Goal: Transaction & Acquisition: Purchase product/service

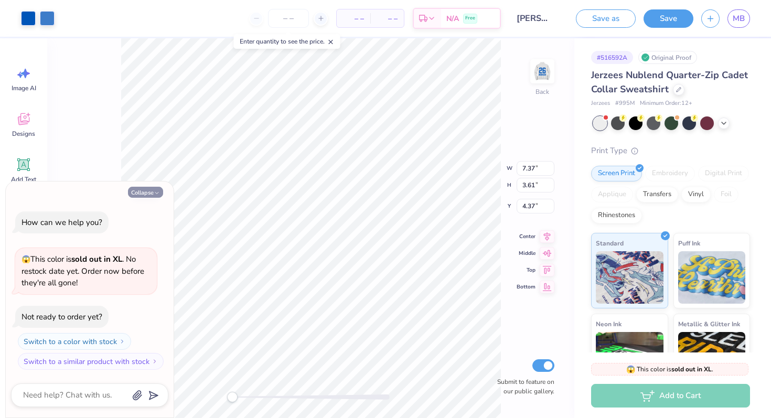
click at [153, 190] on button "Collapse" at bounding box center [145, 192] width 35 height 11
type textarea "x"
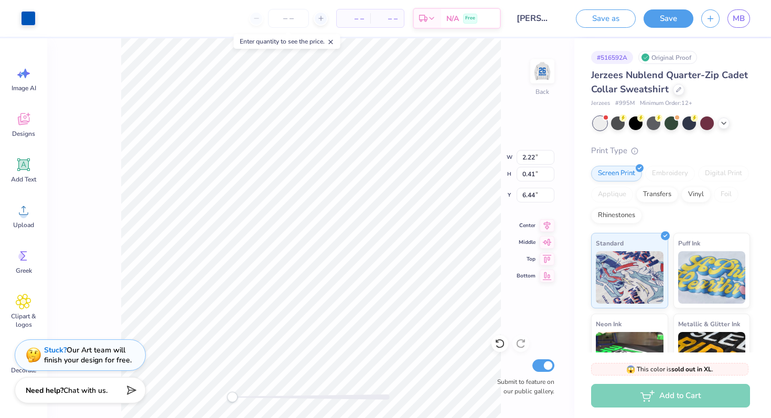
type input "0.91"
type input "0.94"
type input "4.55"
click at [539, 69] on img at bounding box center [542, 71] width 42 height 42
click at [85, 18] on icon at bounding box center [83, 17] width 8 height 8
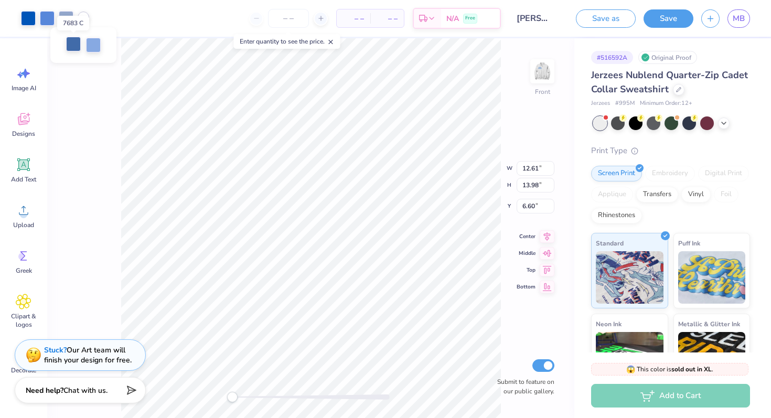
click at [73, 42] on div at bounding box center [73, 44] width 15 height 15
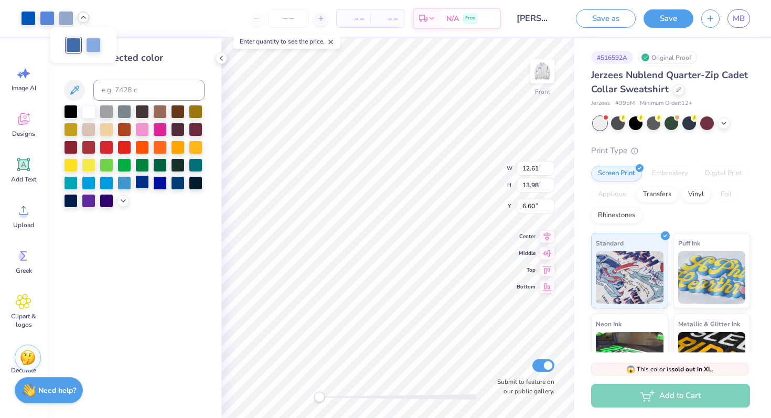
click at [144, 184] on div at bounding box center [142, 182] width 14 height 14
click at [107, 200] on div at bounding box center [107, 200] width 14 height 14
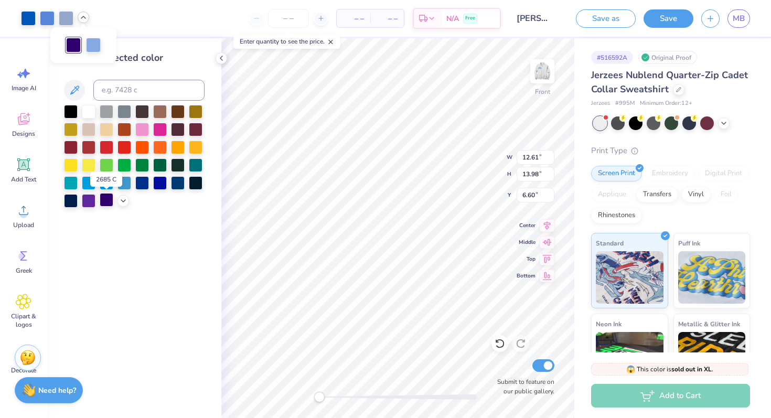
click at [107, 200] on div at bounding box center [107, 200] width 14 height 14
type input "5.32"
type input "9.99"
type input "6.61"
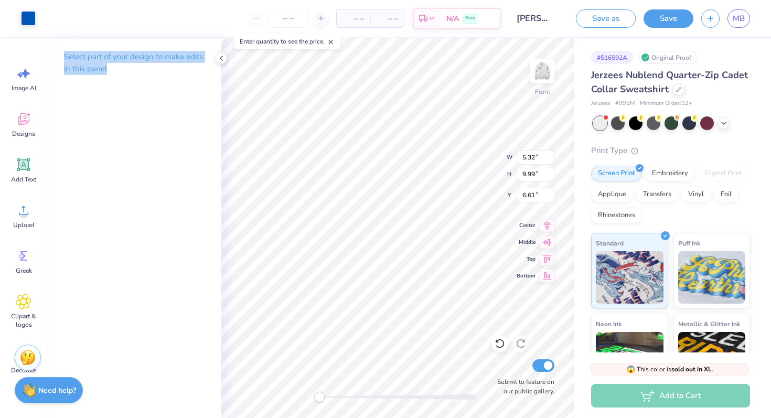
click at [136, 131] on div "Select part of your design to make edits in this panel" at bounding box center [134, 228] width 174 height 380
click at [29, 21] on div at bounding box center [28, 17] width 15 height 15
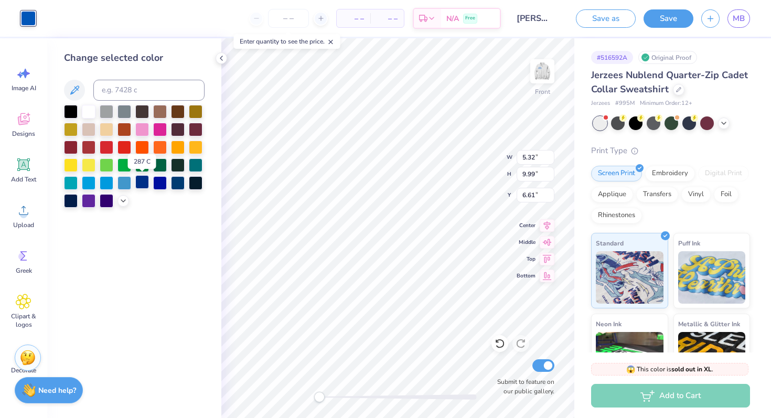
click at [141, 181] on div at bounding box center [142, 182] width 14 height 14
click at [47, 390] on strong "Need help?" at bounding box center [57, 389] width 38 height 10
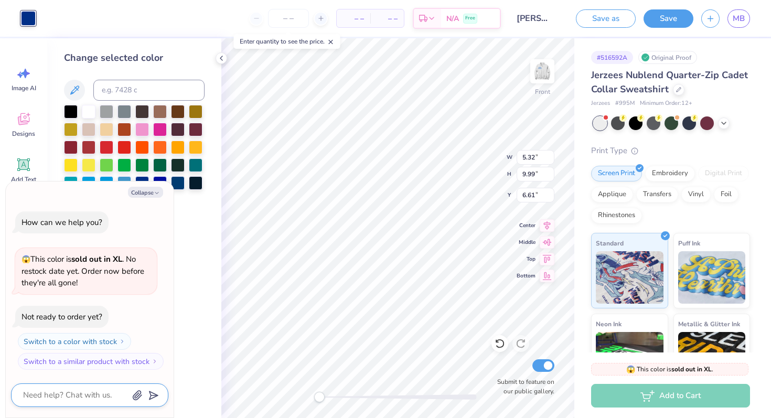
click at [88, 397] on textarea at bounding box center [75, 395] width 106 height 14
type textarea "x"
type textarea "s"
type textarea "x"
type textarea "sw"
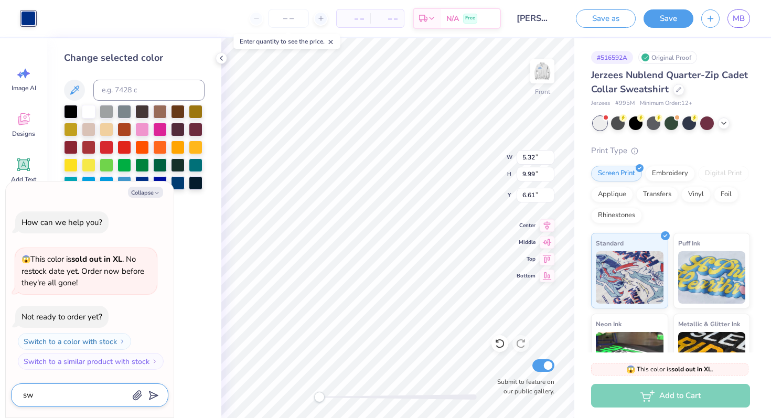
type textarea "x"
type textarea "swi"
type textarea "x"
type textarea "swit"
type textarea "x"
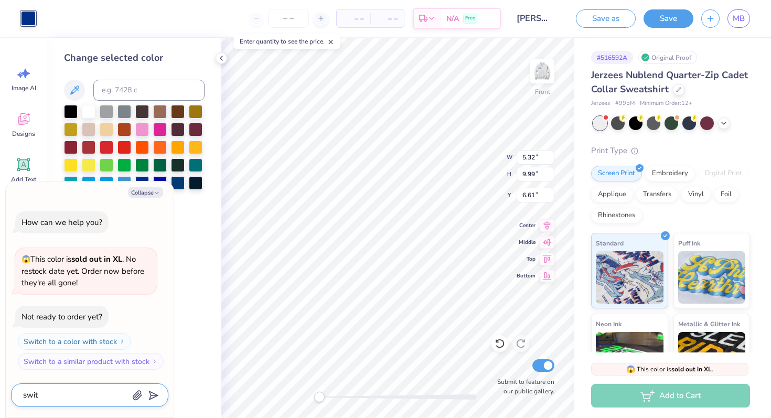
type textarea "switc"
type textarea "x"
type textarea "switch"
type textarea "x"
type textarea "switchc"
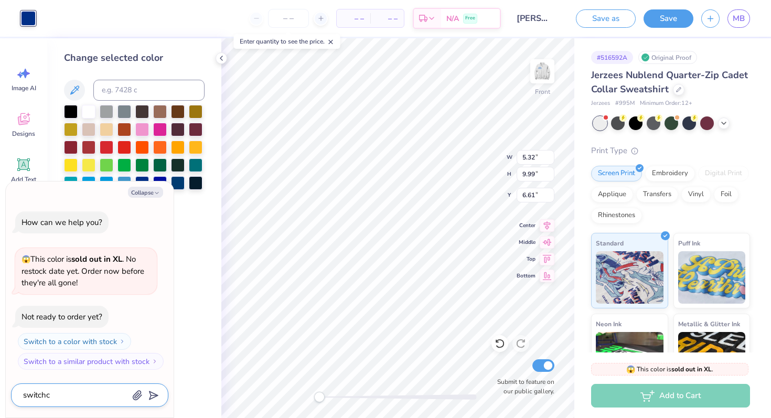
type textarea "x"
type textarea "switch"
type textarea "x"
type textarea "switch c"
type textarea "x"
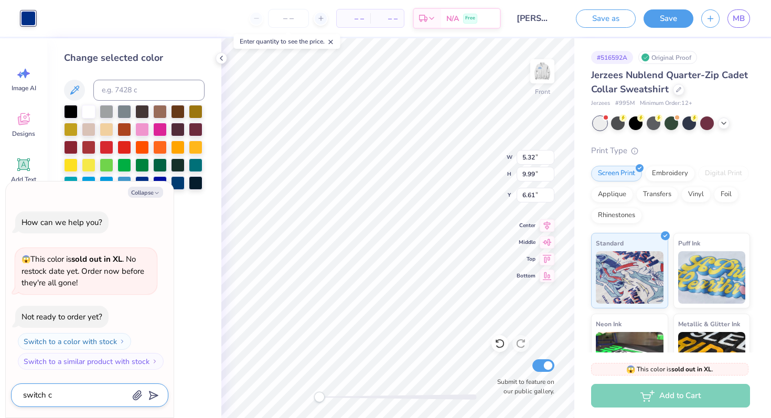
type textarea "switch co"
type textarea "x"
type textarea "switch col"
type textarea "x"
type textarea "switch colr"
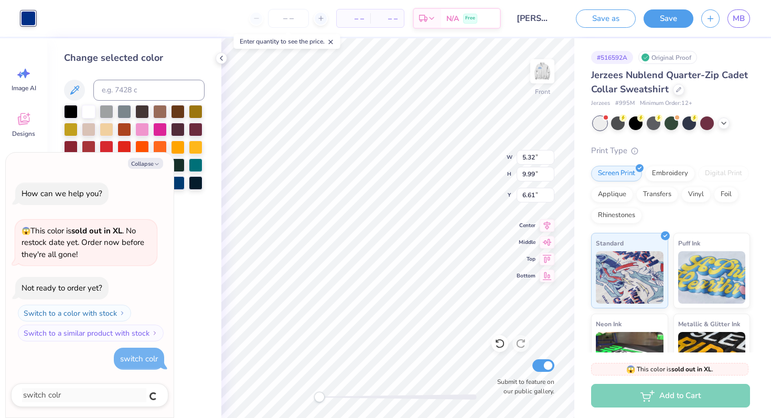
type textarea "x"
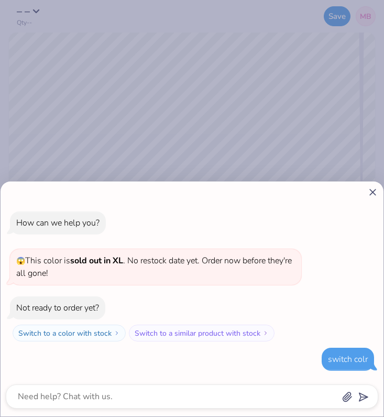
click at [177, 132] on div "How can we help you? 😱 This color is sold out in XL . No restock date yet. Orde…" at bounding box center [192, 208] width 384 height 417
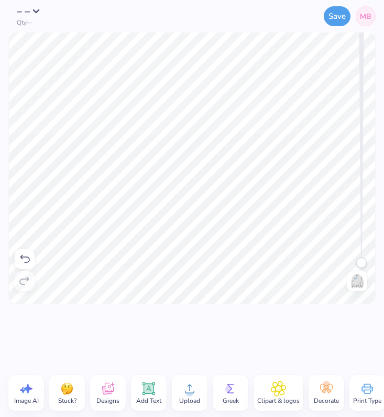
click at [352, 283] on img at bounding box center [357, 281] width 17 height 17
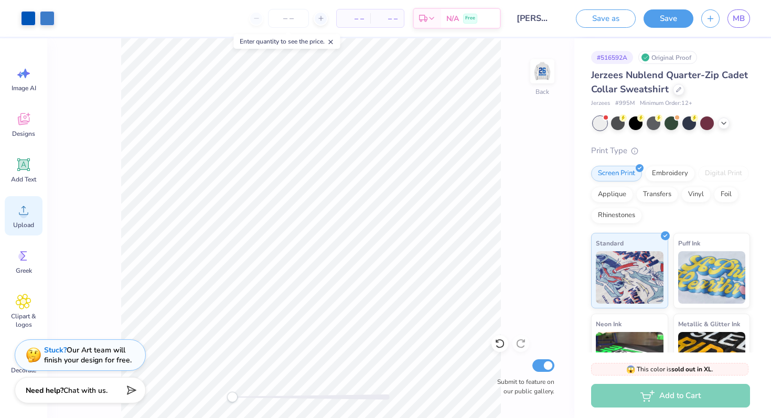
click at [26, 210] on icon at bounding box center [24, 210] width 16 height 16
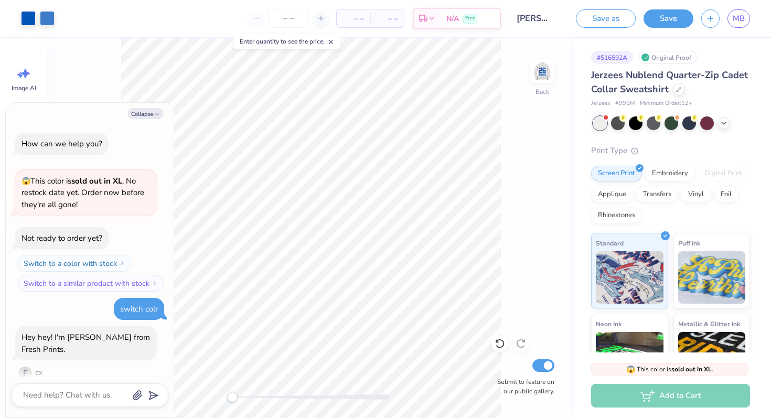
scroll to position [12, 0]
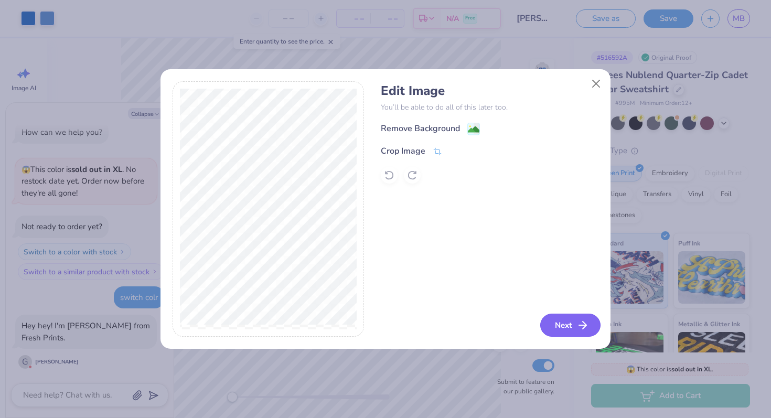
click at [558, 332] on button "Next" at bounding box center [570, 325] width 60 height 23
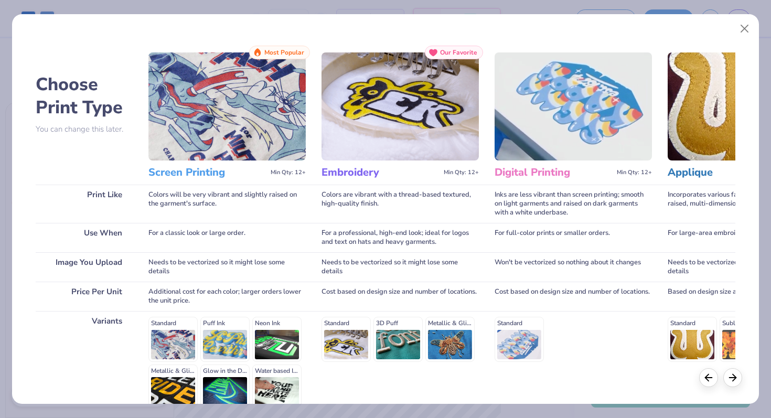
click at [200, 183] on div "Screen Printing Min Qty: 12+" at bounding box center [226, 172] width 157 height 24
click at [211, 152] on img at bounding box center [226, 106] width 157 height 108
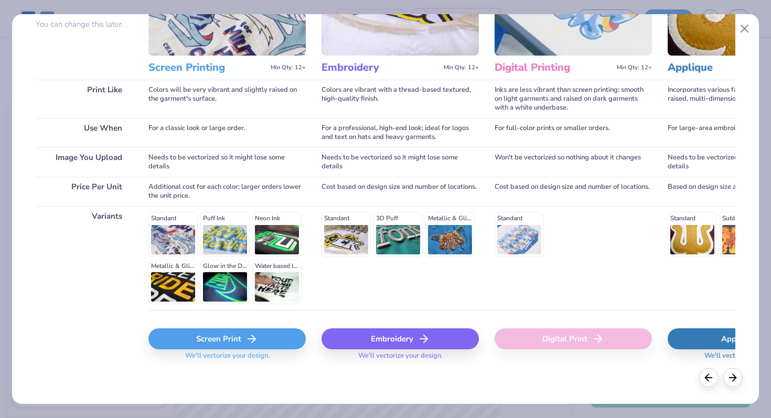
click at [241, 344] on div "Screen Print" at bounding box center [226, 338] width 157 height 21
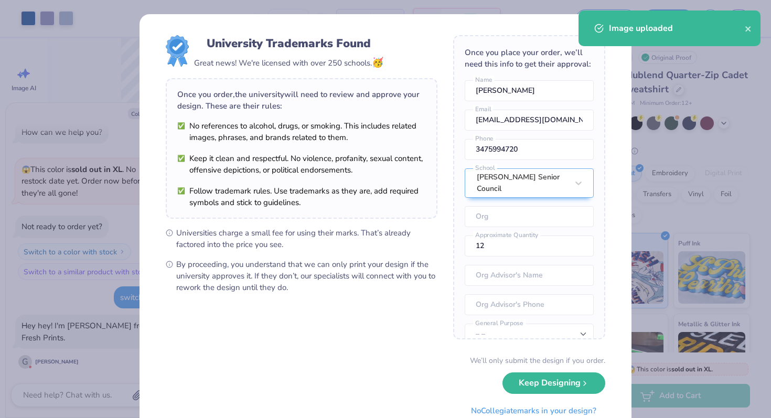
click at [268, 180] on body "Art colors – – Per Item – – Total Est. Delivery N/A Free Design Title [PERSON_N…" at bounding box center [385, 209] width 771 height 418
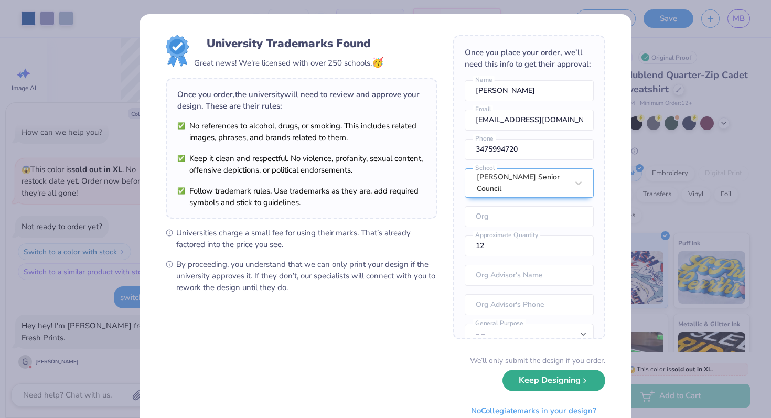
click at [564, 389] on button "Keep Designing" at bounding box center [553, 380] width 103 height 21
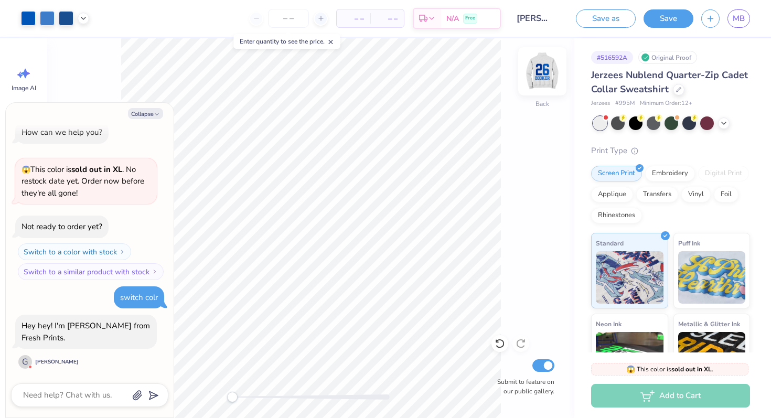
click at [547, 70] on img at bounding box center [542, 71] width 42 height 42
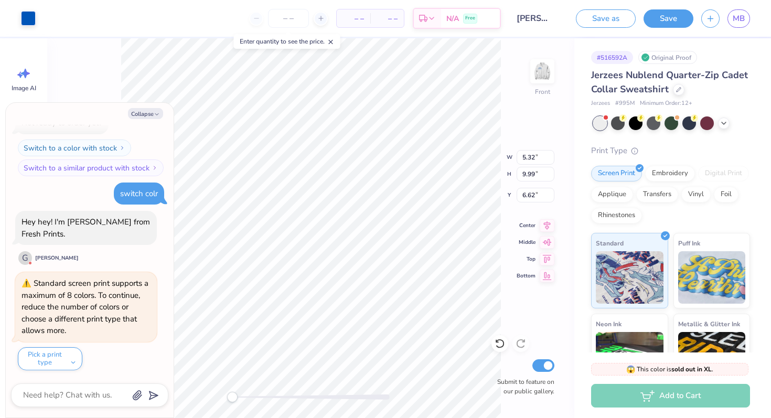
type textarea "x"
type input "6.61"
click at [147, 112] on button "Collapse" at bounding box center [145, 113] width 35 height 11
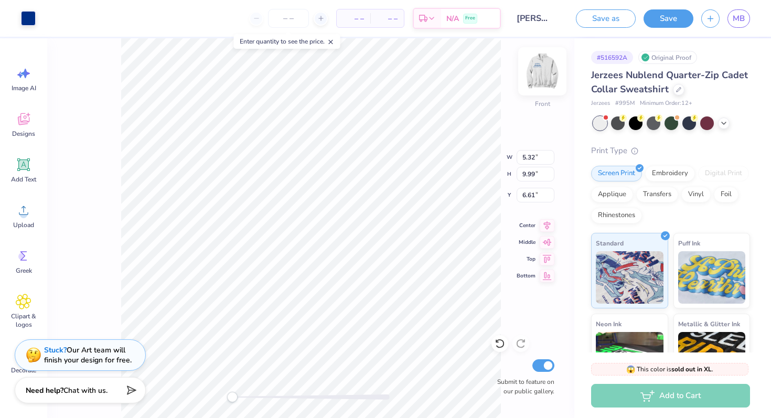
click at [531, 74] on img at bounding box center [542, 71] width 42 height 42
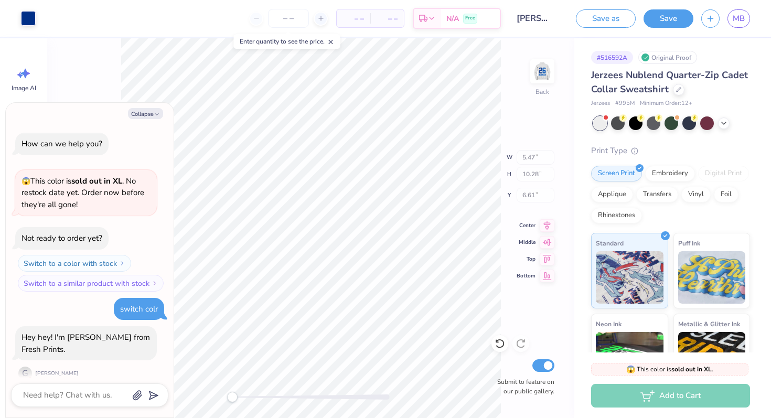
type textarea "x"
type input "5.47"
type input "10.28"
type input "5.47"
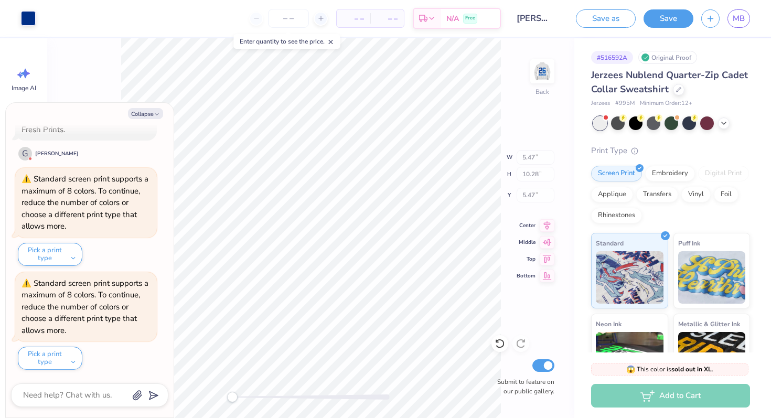
type textarea "x"
type input "7.37"
type input "3.61"
type input "4.93"
click at [29, 19] on div at bounding box center [28, 17] width 15 height 15
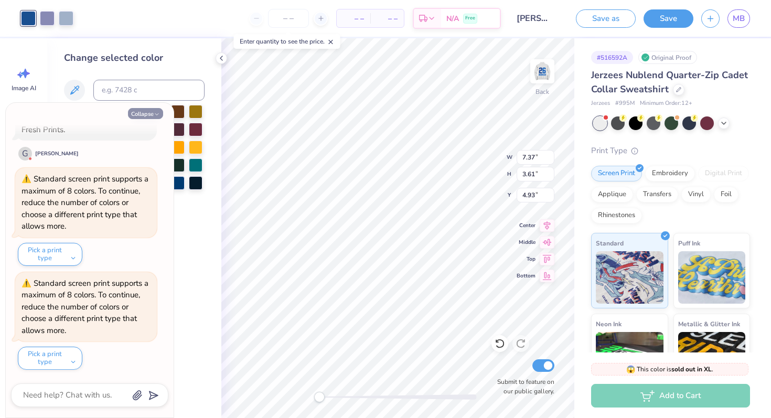
click at [154, 112] on icon "button" at bounding box center [157, 114] width 6 height 6
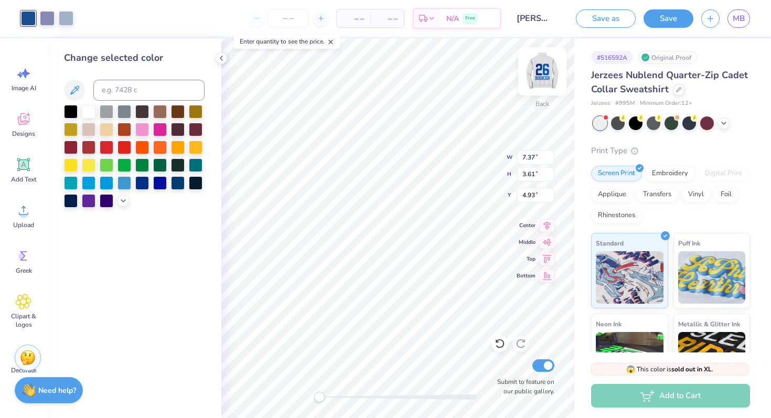
click at [541, 70] on img at bounding box center [542, 71] width 42 height 42
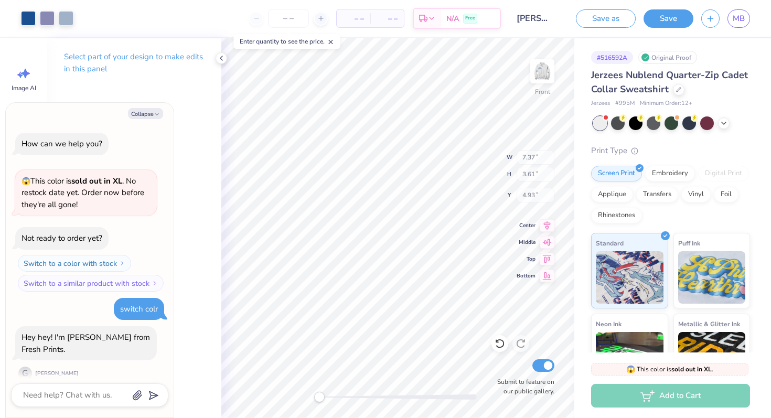
type textarea "x"
type input "7.17"
type input "3.51"
type input "6.09"
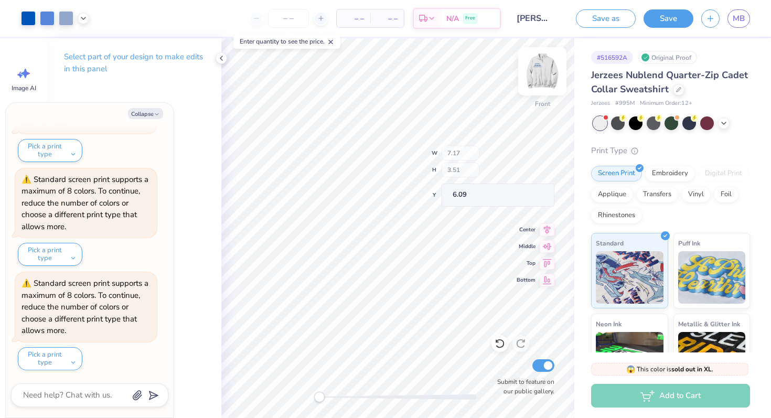
type textarea "x"
type input "5.32"
type input "9.99"
type input "6.61"
click at [34, 17] on div at bounding box center [28, 17] width 15 height 15
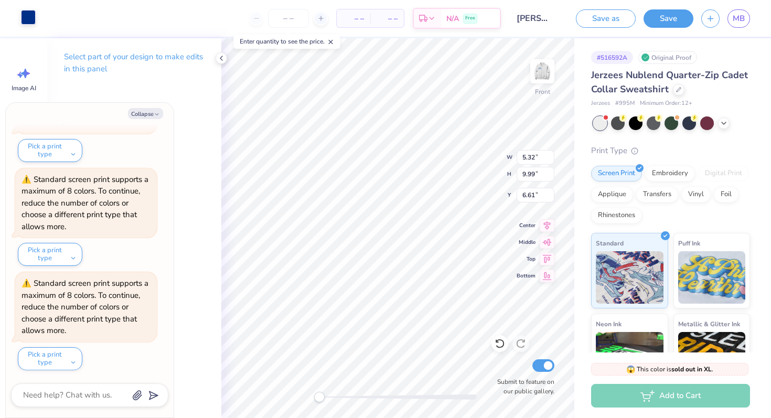
type textarea "x"
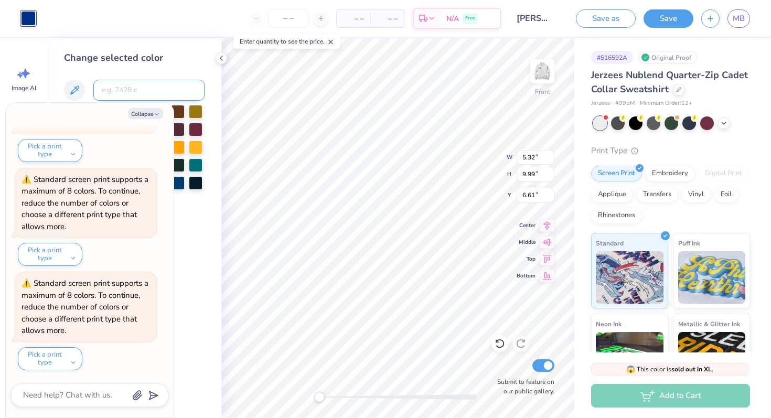
click at [123, 92] on input at bounding box center [148, 90] width 111 height 21
type input "7868 c"
click at [163, 116] on div "Collapse" at bounding box center [89, 113] width 157 height 11
click at [152, 113] on button "Collapse" at bounding box center [145, 113] width 35 height 11
type textarea "x"
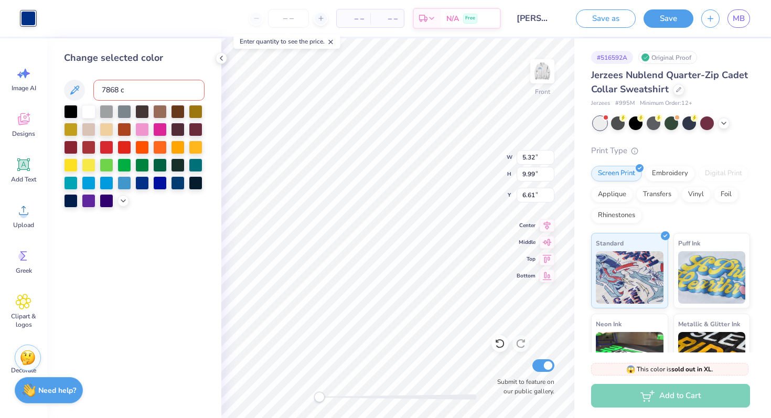
click at [153, 89] on input "7868 c" at bounding box center [148, 90] width 111 height 21
click at [132, 91] on input "7868 C" at bounding box center [148, 90] width 111 height 21
type input "7868"
click at [543, 71] on img at bounding box center [542, 71] width 42 height 42
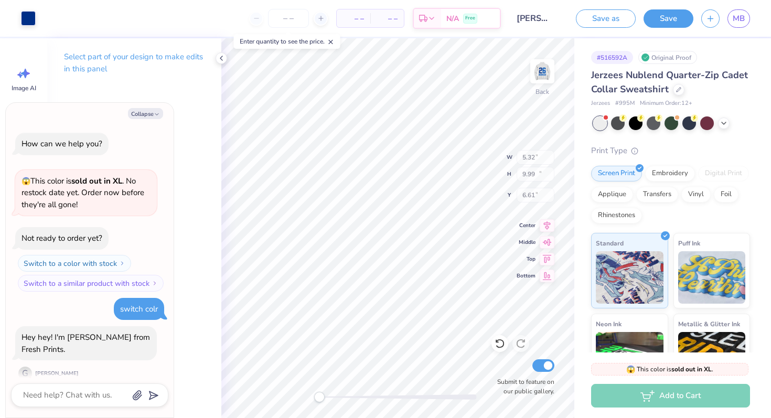
type textarea "x"
type input "5.47"
type input "10.28"
type input "5.47"
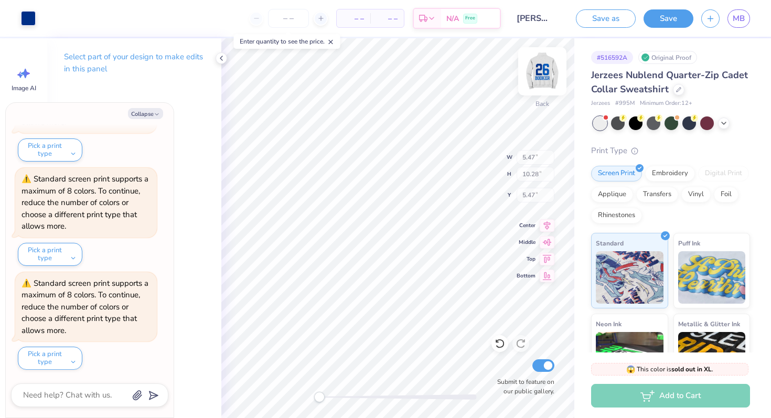
type textarea "x"
type input "7.37"
type input "3.61"
type input "4.94"
click at [541, 75] on img at bounding box center [542, 71] width 42 height 42
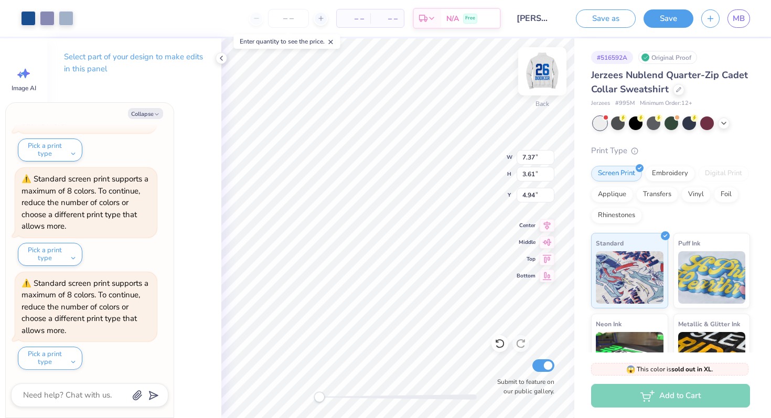
type textarea "x"
type input "7.17"
type input "3.51"
type input "6.09"
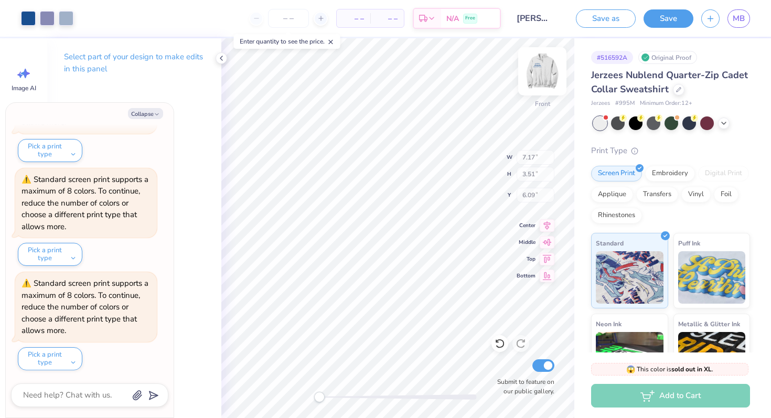
type textarea "x"
type input "5.32"
type input "9.99"
type input "6.61"
click at [34, 16] on div at bounding box center [28, 17] width 15 height 15
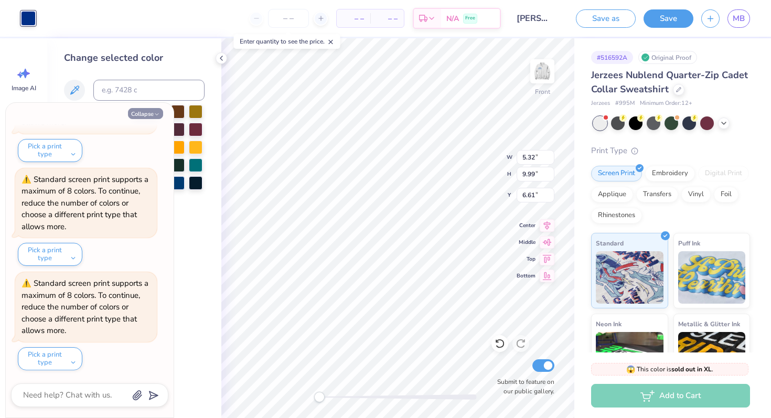
click at [147, 114] on button "Collapse" at bounding box center [145, 113] width 35 height 11
type textarea "x"
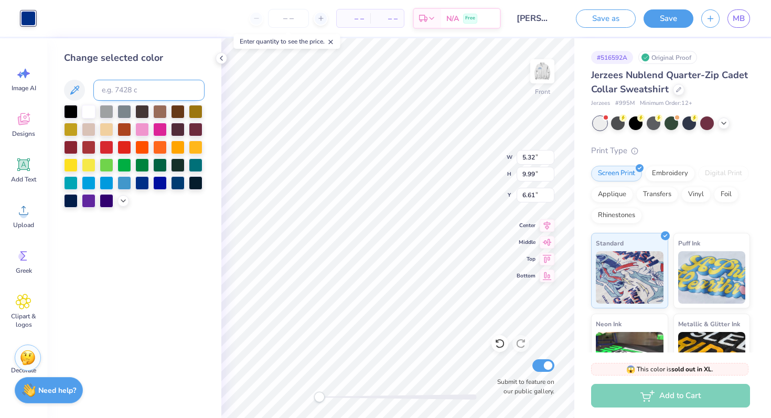
click at [138, 91] on input at bounding box center [148, 90] width 111 height 21
type input "7686"
click at [27, 17] on div at bounding box center [28, 18] width 15 height 15
click at [26, 12] on div at bounding box center [28, 18] width 15 height 15
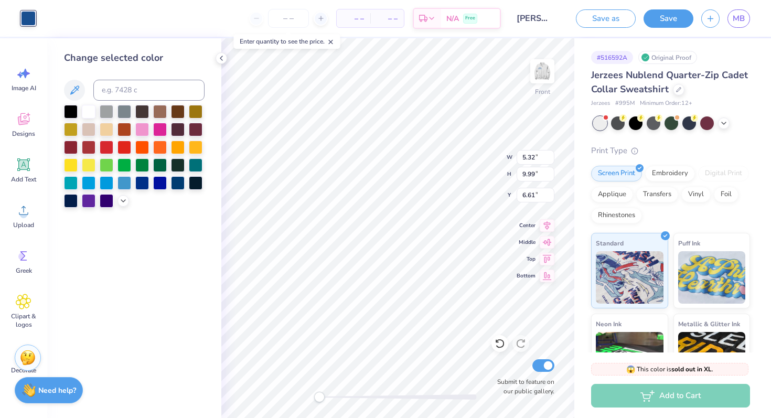
type input "6.62"
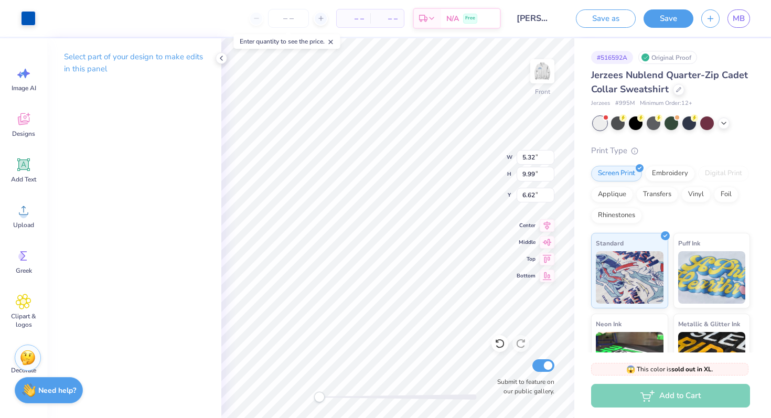
click at [153, 66] on p "Select part of your design to make edits in this panel" at bounding box center [134, 63] width 141 height 24
click at [24, 19] on div at bounding box center [28, 17] width 15 height 15
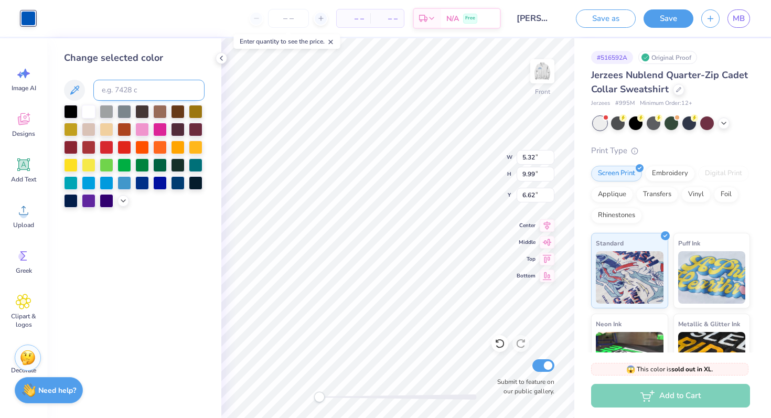
click at [115, 89] on input at bounding box center [148, 90] width 111 height 21
type input "7686"
click at [26, 11] on div at bounding box center [28, 18] width 15 height 15
click at [28, 16] on div at bounding box center [28, 18] width 15 height 15
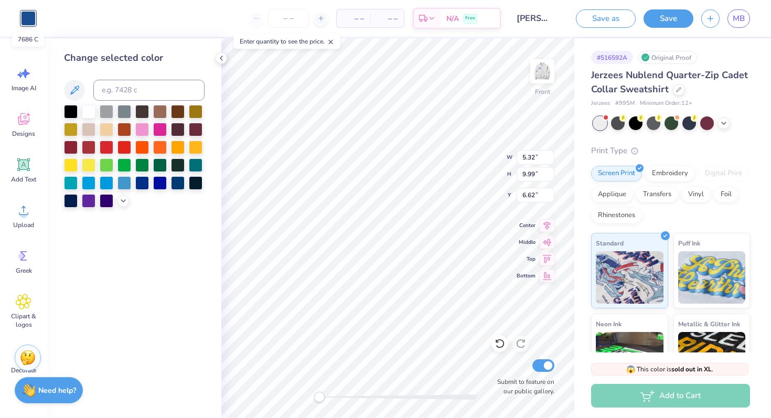
click at [28, 16] on div at bounding box center [28, 18] width 15 height 15
click at [28, 18] on div at bounding box center [28, 18] width 15 height 15
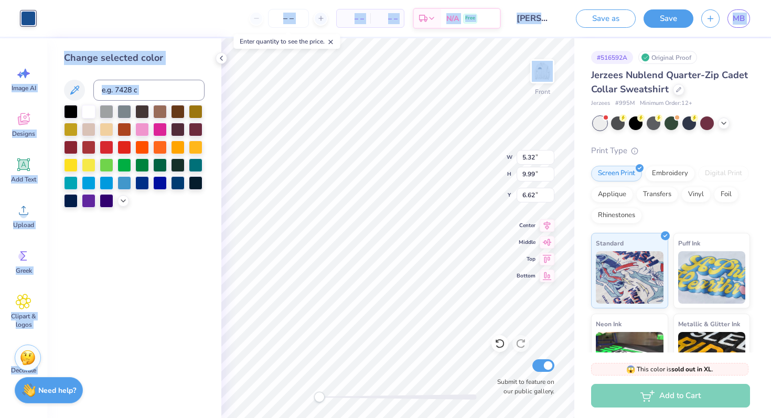
click at [377, 200] on div "Art colors – – Per Item – – Total Est. Delivery N/A Free Design Title [PERSON_N…" at bounding box center [385, 209] width 771 height 418
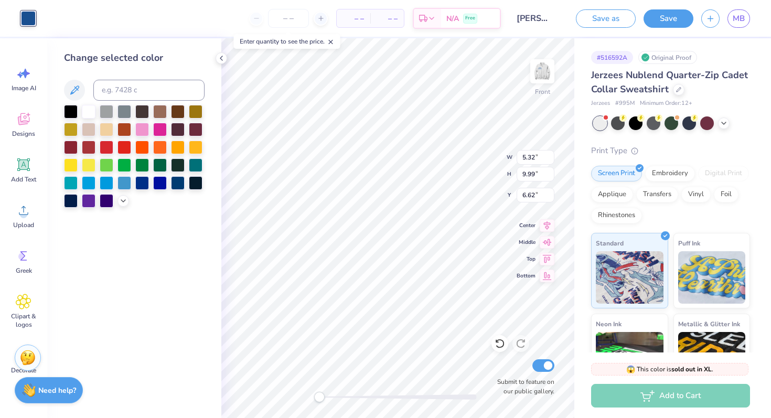
click at [36, 14] on div at bounding box center [28, 18] width 15 height 15
click at [26, 12] on div at bounding box center [28, 18] width 15 height 15
click at [30, 17] on div at bounding box center [28, 18] width 15 height 15
type input "1.87"
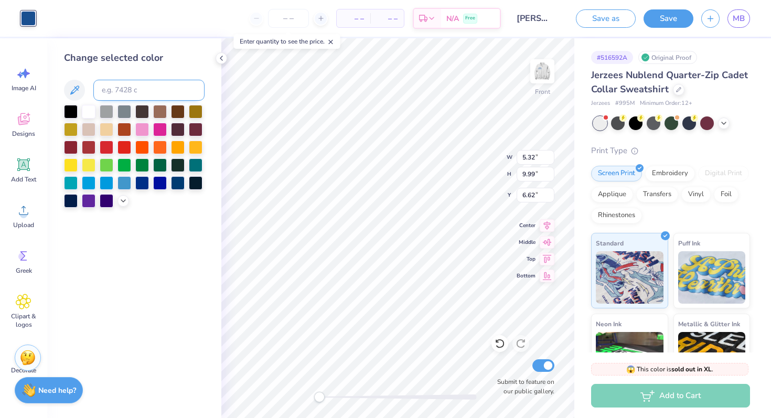
type input "3.07"
type input "17.50"
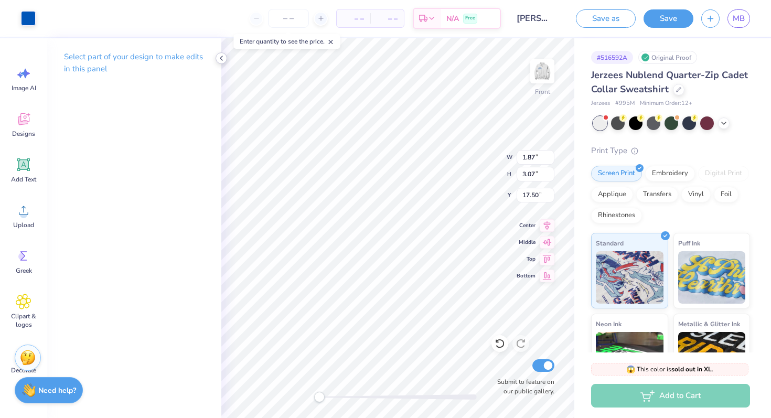
click at [223, 59] on icon at bounding box center [221, 58] width 8 height 8
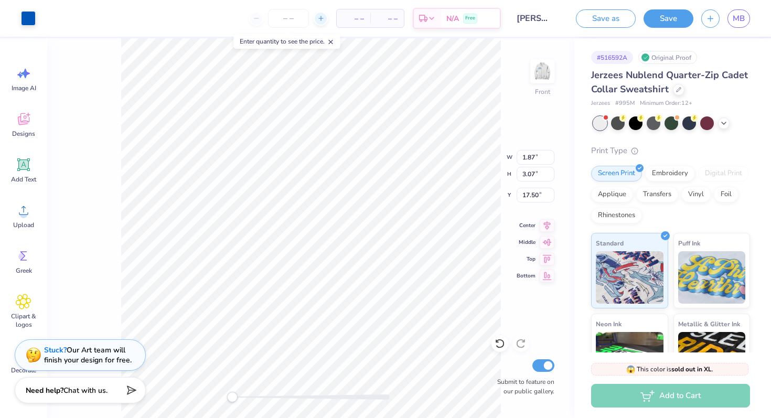
click at [318, 23] on div at bounding box center [321, 19] width 14 height 14
type input "12"
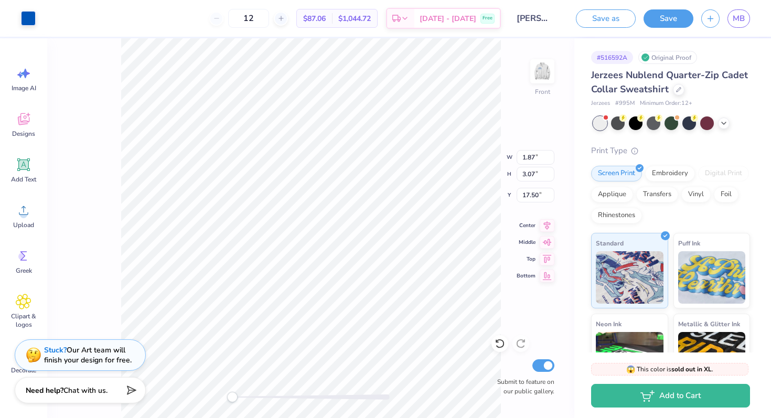
click at [233, 16] on div "12" at bounding box center [248, 18] width 79 height 19
click at [326, 16] on span "$87.06" at bounding box center [314, 18] width 23 height 11
click at [230, 18] on div "12" at bounding box center [248, 18] width 79 height 19
click at [540, 78] on img at bounding box center [542, 71] width 42 height 42
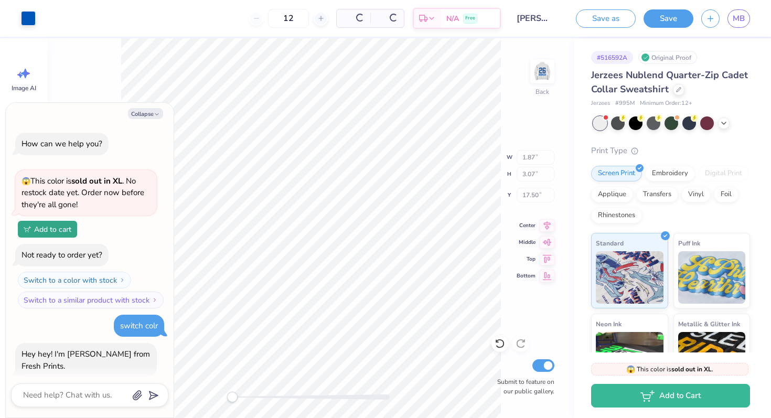
type textarea "x"
type input "1.92"
type input "3.16"
type input "16.68"
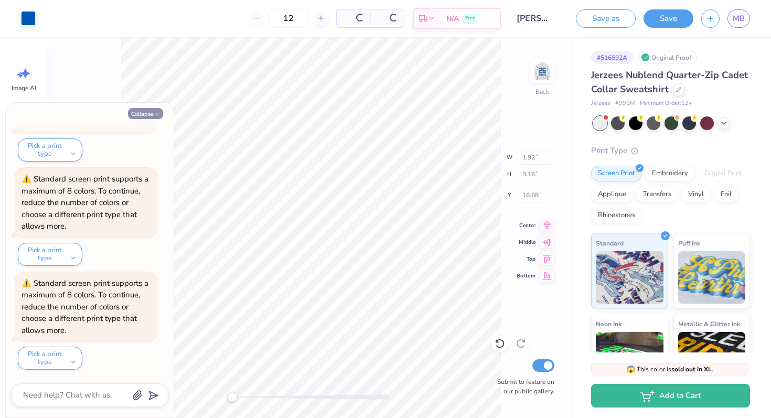
click at [143, 114] on button "Collapse" at bounding box center [145, 113] width 35 height 11
type textarea "x"
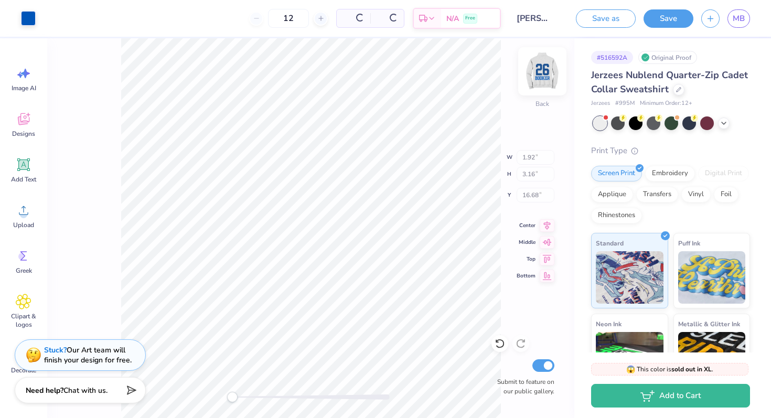
click at [543, 80] on img at bounding box center [542, 71] width 42 height 42
type input "1.87"
type input "3.07"
type input "17.50"
click at [28, 12] on div at bounding box center [28, 17] width 15 height 15
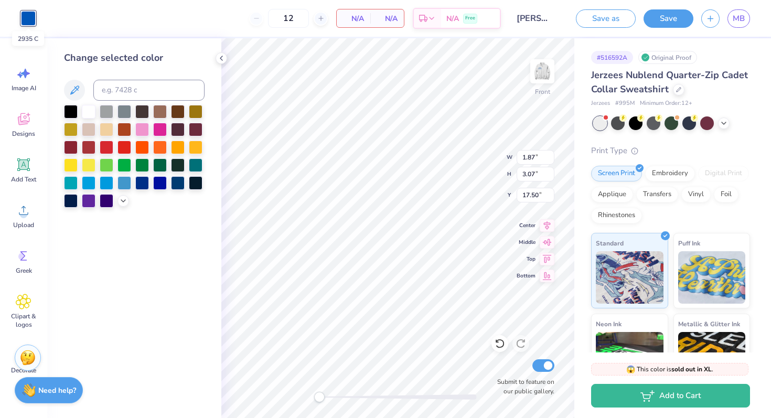
click at [28, 21] on div at bounding box center [28, 18] width 15 height 15
click at [120, 90] on input at bounding box center [148, 90] width 111 height 21
type input "7686"
click at [28, 17] on div at bounding box center [28, 18] width 15 height 15
type input "0.62"
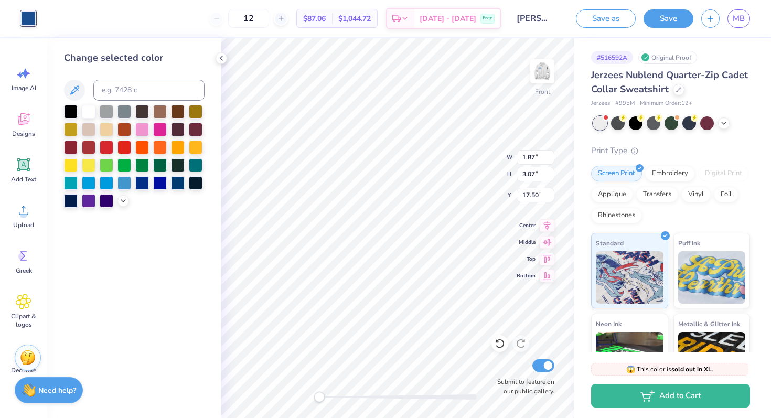
type input "2.07"
type input "18.00"
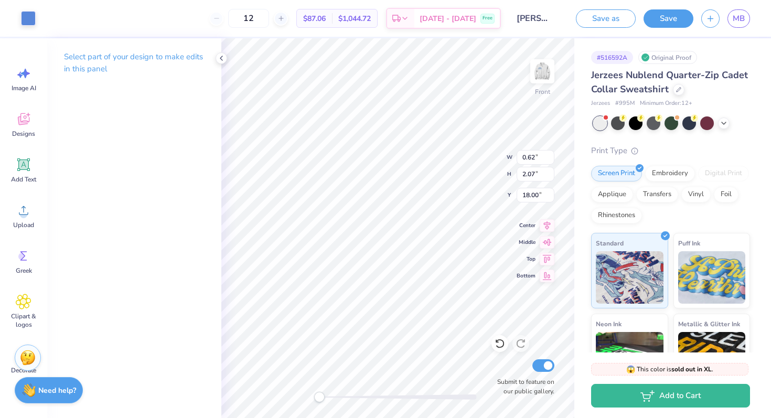
type input "1.63"
type input "3.07"
type input "17.50"
click at [219, 58] on icon at bounding box center [221, 58] width 8 height 8
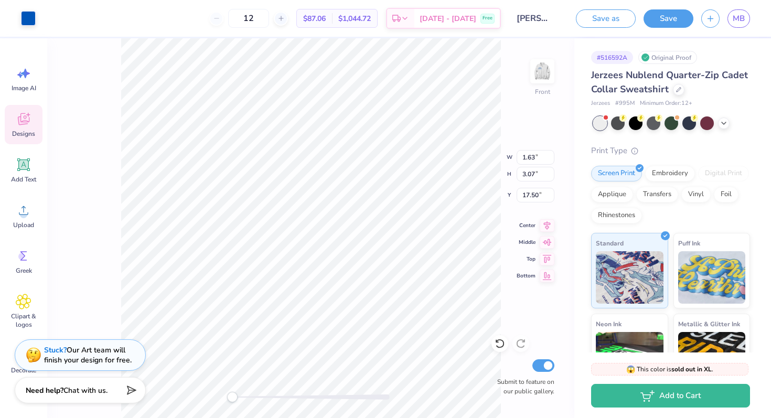
click at [23, 115] on icon at bounding box center [24, 119] width 16 height 16
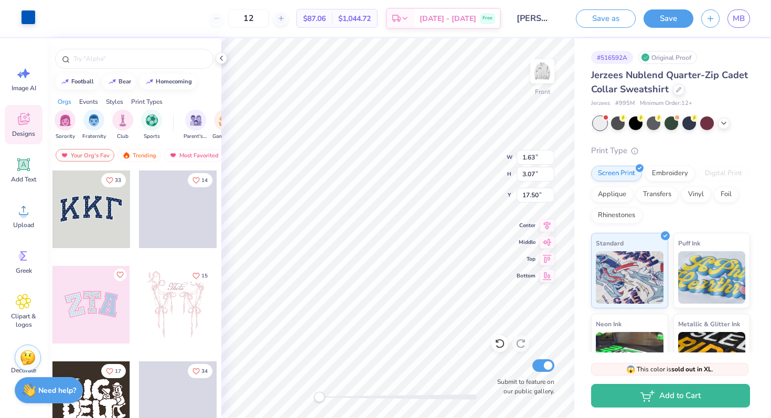
click at [27, 20] on div at bounding box center [28, 17] width 15 height 15
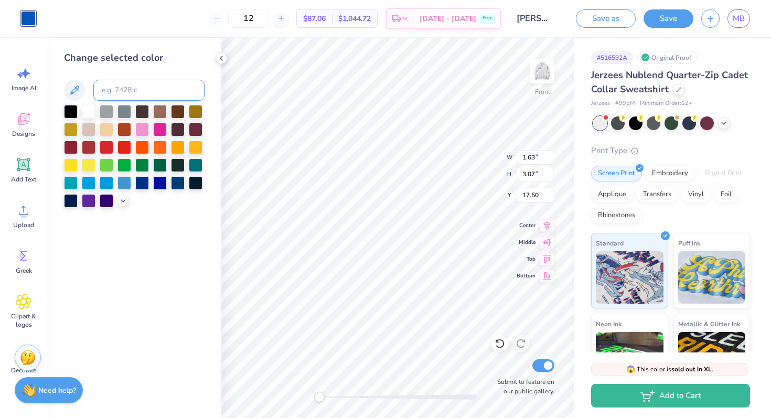
click at [112, 83] on input at bounding box center [148, 90] width 111 height 21
type input "7686"
click at [29, 14] on div at bounding box center [28, 18] width 15 height 15
type input "1.64"
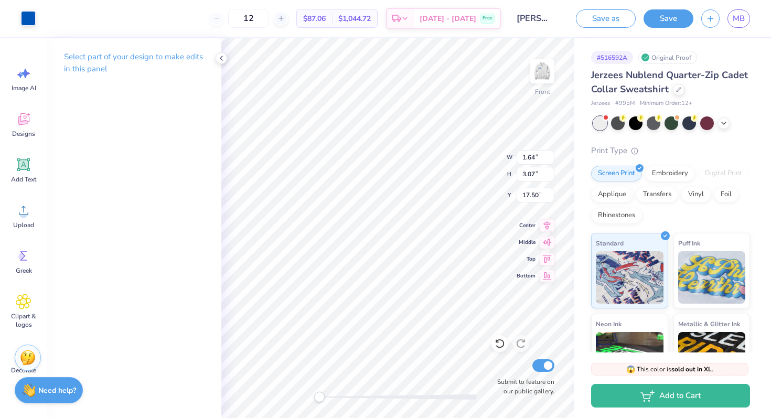
click at [30, 7] on div "Art colors" at bounding box center [18, 18] width 36 height 37
click at [30, 18] on div at bounding box center [28, 17] width 15 height 15
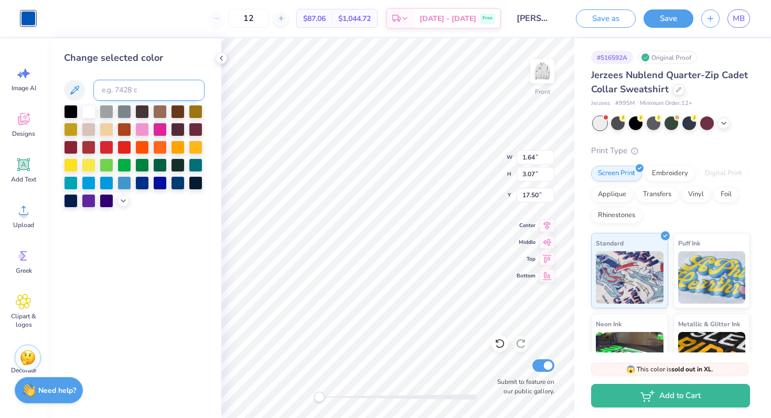
click at [116, 91] on input at bounding box center [148, 90] width 111 height 21
type input "7676"
type input "7686"
click at [31, 21] on div at bounding box center [28, 18] width 15 height 15
type input "2.51"
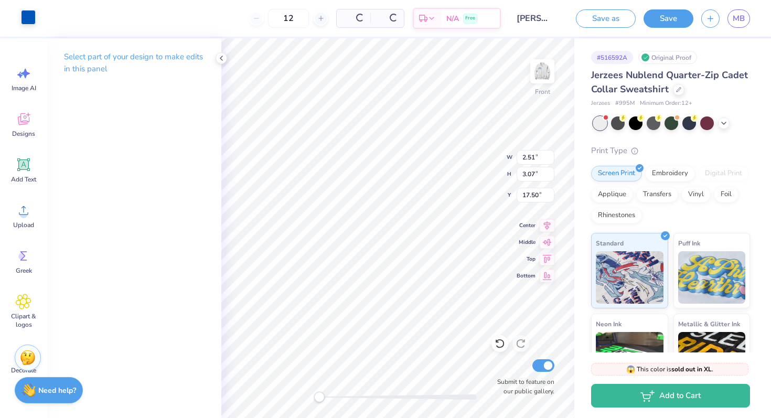
click at [26, 16] on div at bounding box center [28, 17] width 15 height 15
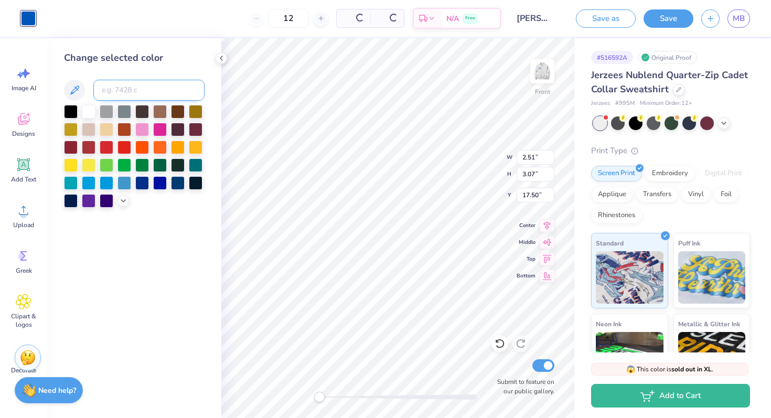
click at [117, 95] on input at bounding box center [148, 90] width 111 height 21
type input "7686"
click at [24, 14] on div at bounding box center [28, 18] width 15 height 15
type input "1.87"
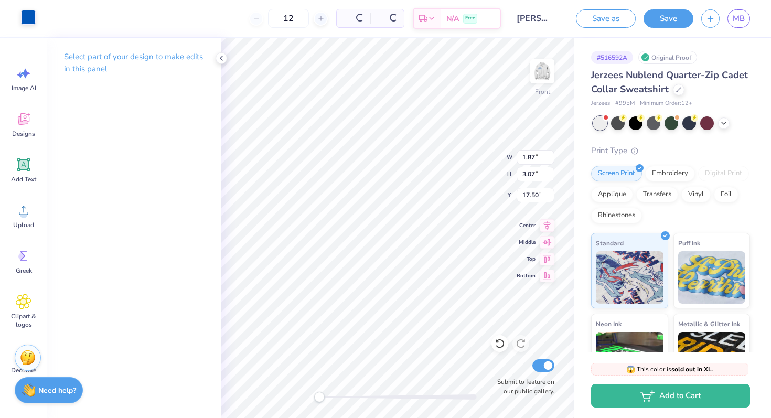
click at [28, 16] on div at bounding box center [28, 17] width 15 height 15
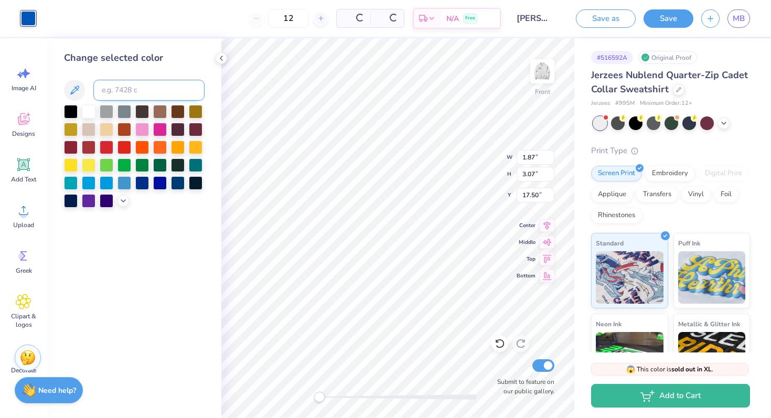
click at [128, 93] on input at bounding box center [148, 90] width 111 height 21
type input "7686"
click at [32, 16] on div at bounding box center [28, 18] width 15 height 15
type input "2.02"
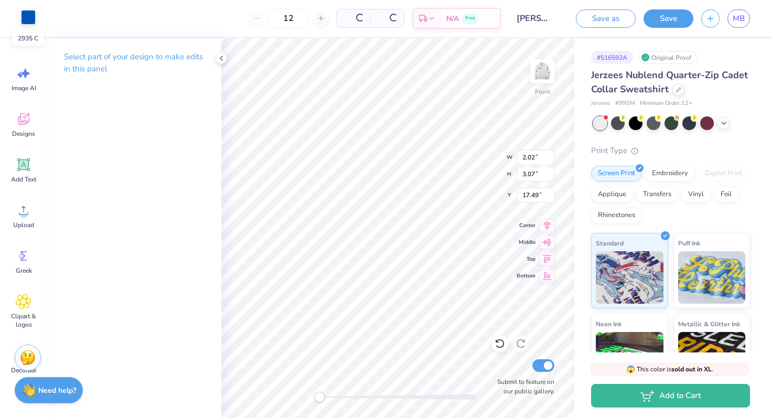
click at [28, 19] on div at bounding box center [28, 17] width 15 height 15
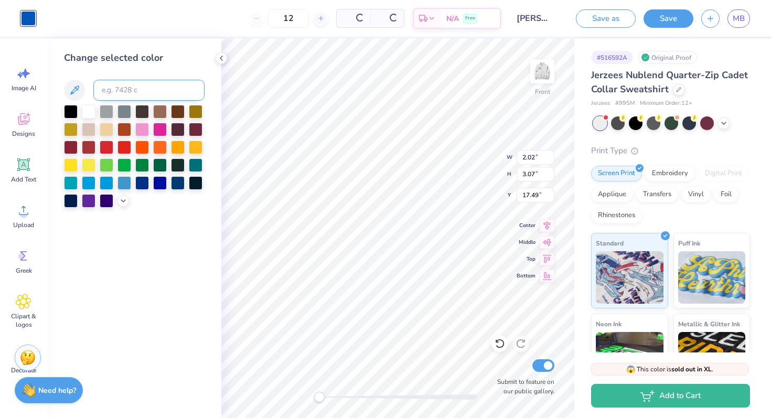
click at [122, 84] on input at bounding box center [148, 90] width 111 height 21
type input "7686"
click at [30, 21] on div at bounding box center [28, 18] width 15 height 15
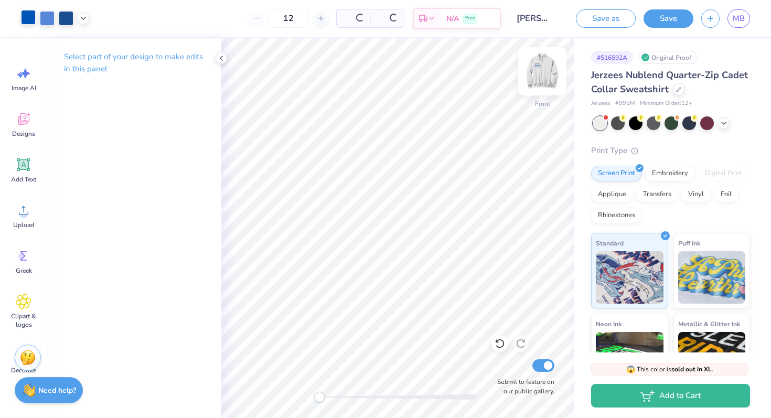
click at [543, 78] on img at bounding box center [542, 71] width 42 height 42
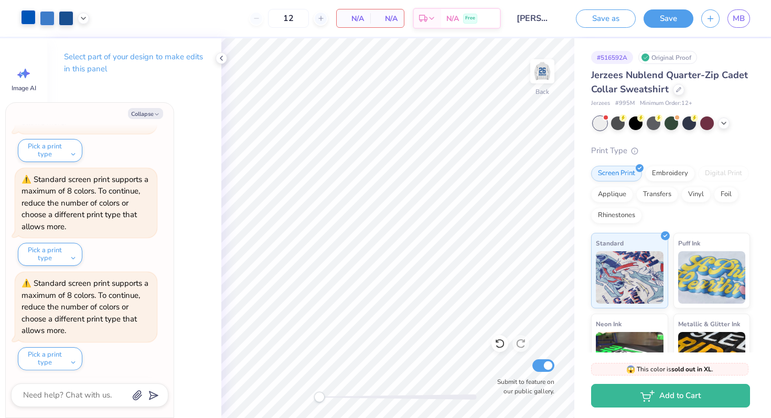
scroll to position [964, 0]
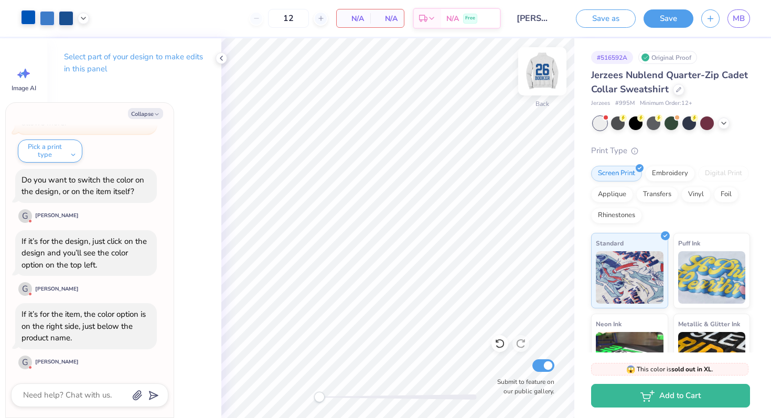
click at [541, 72] on img at bounding box center [542, 71] width 42 height 42
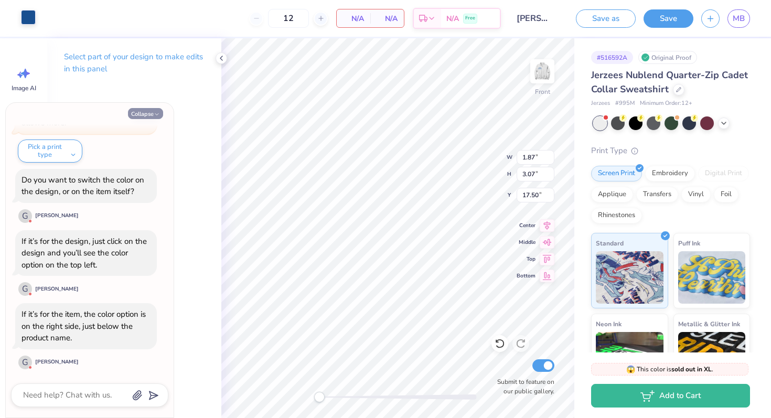
click at [157, 113] on icon "button" at bounding box center [157, 114] width 6 height 6
type textarea "x"
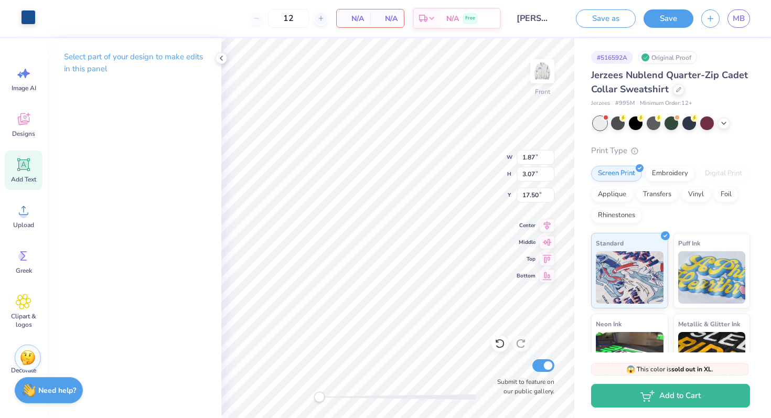
click at [27, 165] on icon at bounding box center [24, 165] width 10 height 10
type input "6.73"
type input "1.95"
type input "11.53"
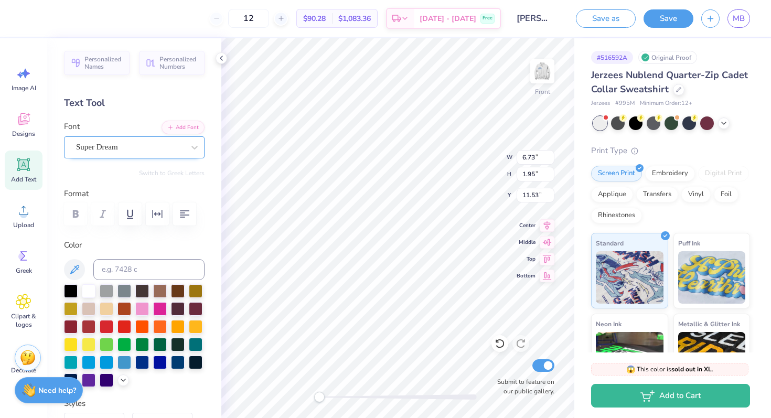
click at [122, 149] on div "Super Dream" at bounding box center [130, 147] width 110 height 16
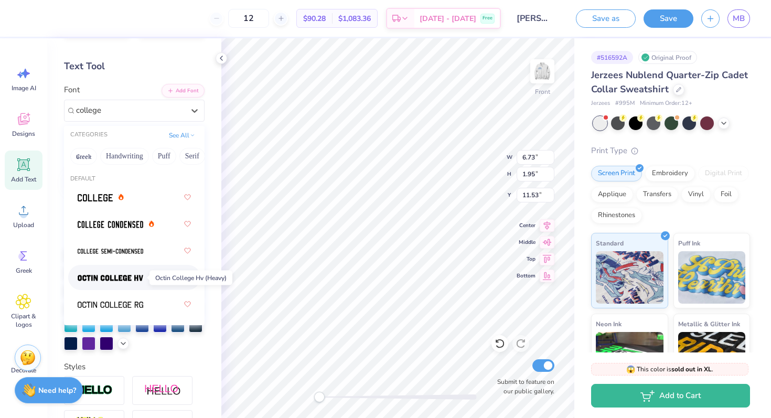
scroll to position [37, 0]
click at [122, 302] on img at bounding box center [111, 303] width 66 height 7
type input "college"
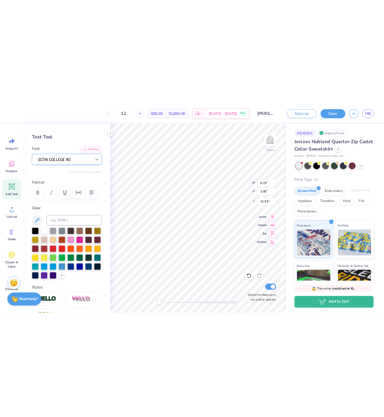
scroll to position [0, 1]
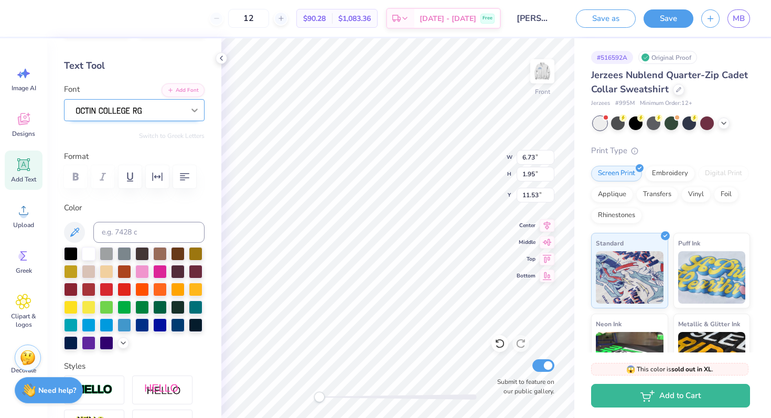
type textarea "CLASS OF"
type input "5.32"
type input "9.99"
type input "6.61"
type input "10.80"
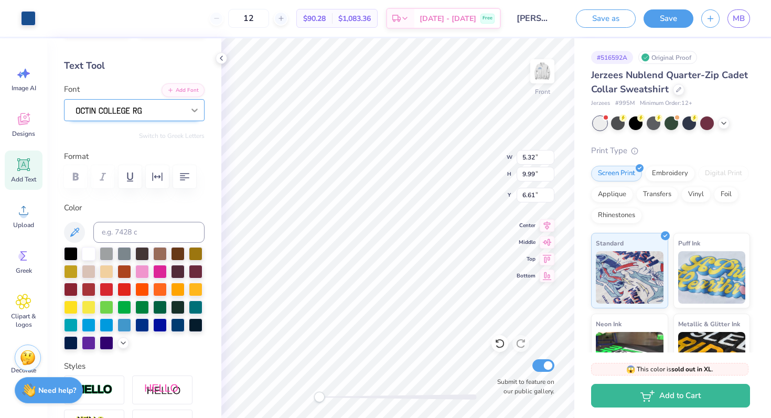
type input "1.95"
type input "11.53"
click at [73, 178] on div at bounding box center [134, 176] width 141 height 23
click at [77, 177] on div at bounding box center [134, 176] width 141 height 23
click at [74, 177] on div at bounding box center [134, 176] width 141 height 23
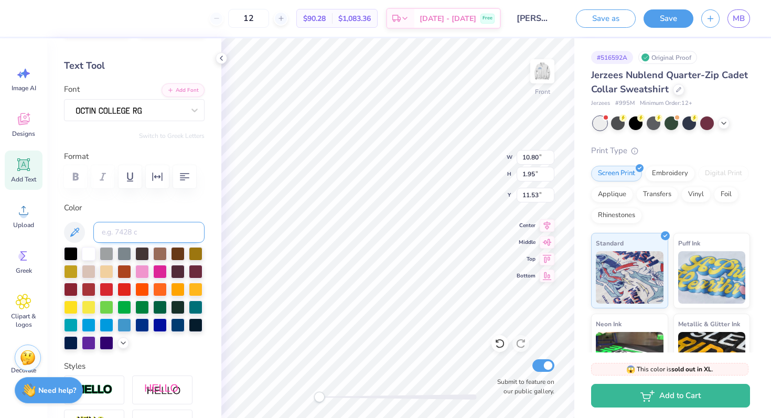
click at [133, 236] on input at bounding box center [148, 232] width 111 height 21
type input "7686 c"
type input "5.23"
type input "0.02"
type input "16.59"
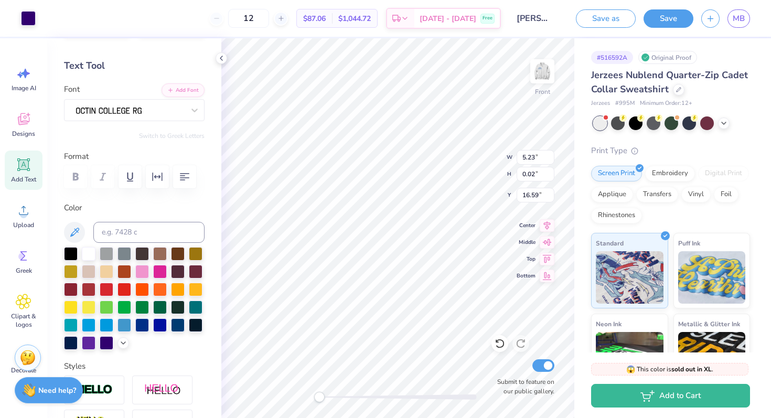
type input "10.80"
type input "1.95"
type input "11.53"
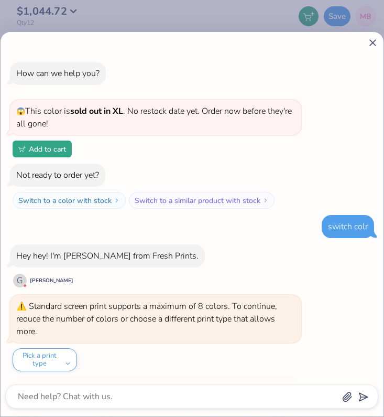
scroll to position [781, 0]
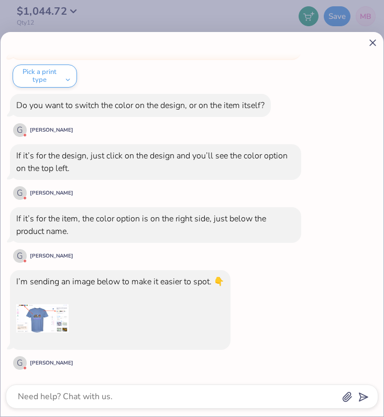
click at [371, 41] on icon at bounding box center [373, 42] width 11 height 11
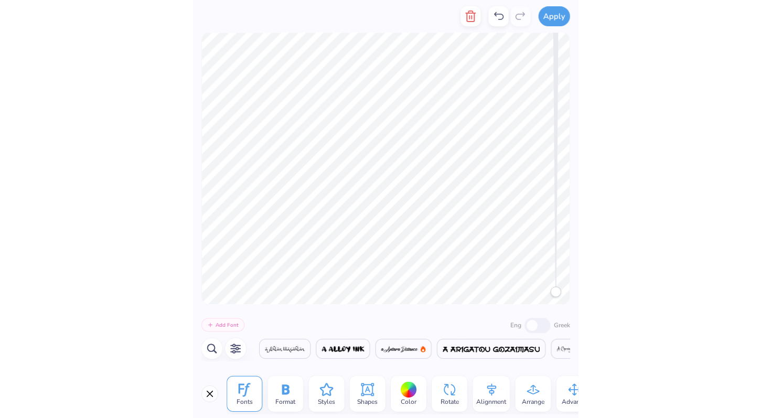
scroll to position [0, 2928]
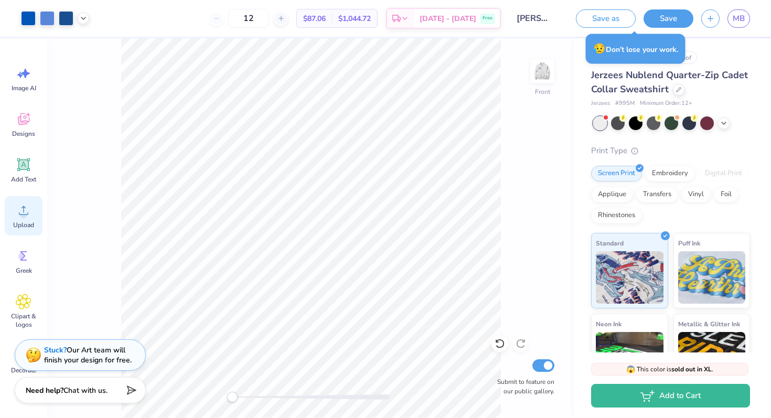
click at [22, 221] on span "Upload" at bounding box center [23, 225] width 21 height 8
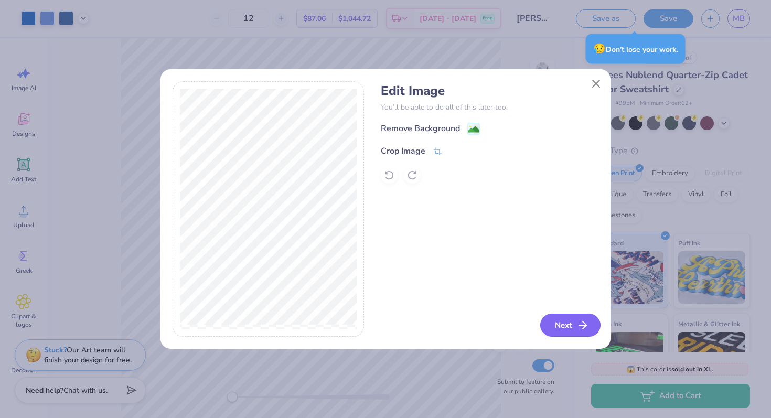
click at [571, 324] on button "Next" at bounding box center [570, 325] width 60 height 23
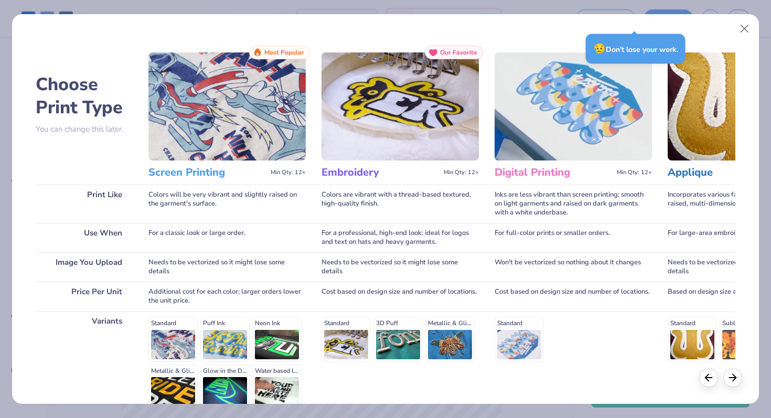
scroll to position [105, 0]
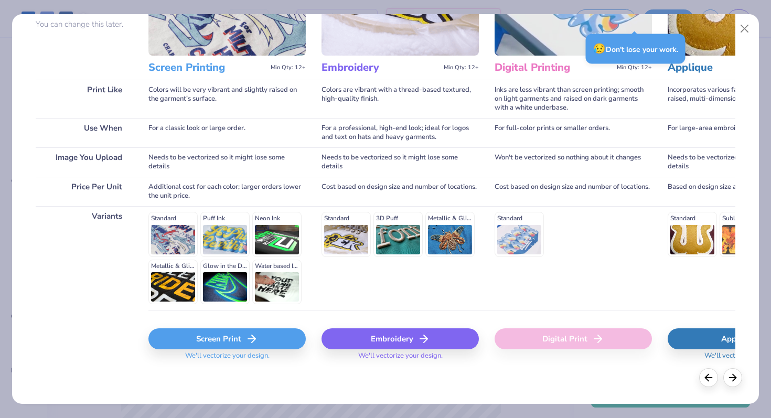
click at [213, 342] on div "Screen Print" at bounding box center [226, 338] width 157 height 21
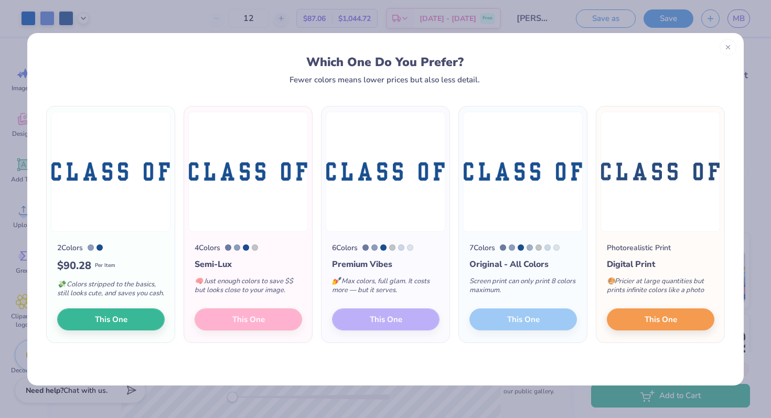
click at [210, 328] on div "4 Colors Semi-Lux 🧠 Just enough colors to save $$ but looks close to your image…" at bounding box center [248, 287] width 128 height 111
click at [239, 328] on div "4 Colors Semi-Lux 🧠 Just enough colors to save $$ but looks close to your image…" at bounding box center [248, 287] width 128 height 111
click at [140, 321] on button "This One" at bounding box center [110, 318] width 107 height 22
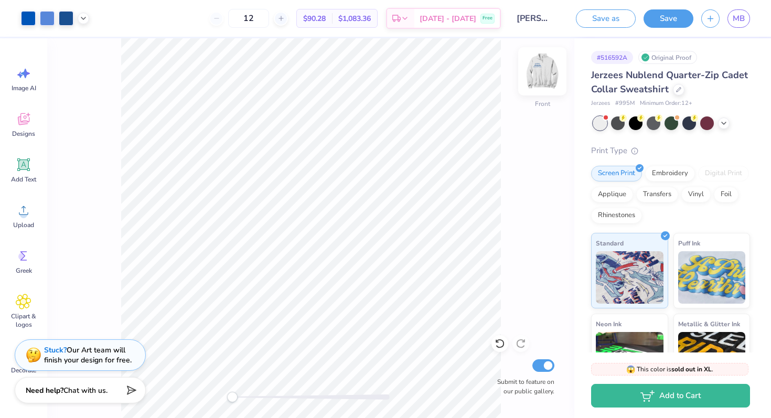
click at [543, 74] on img at bounding box center [542, 71] width 42 height 42
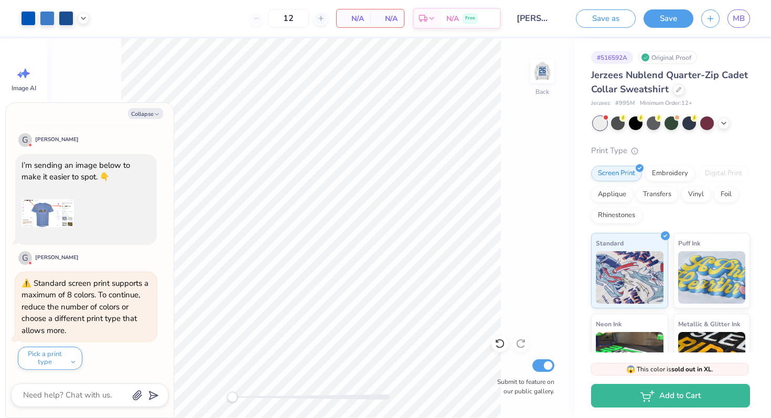
scroll to position [1248, 0]
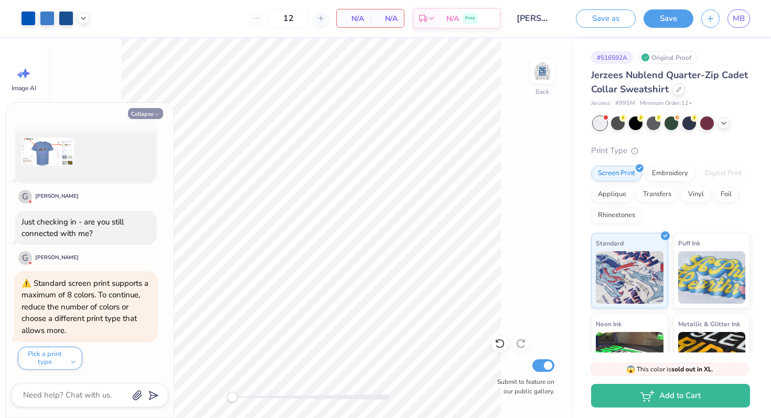
click at [145, 111] on button "Collapse" at bounding box center [145, 113] width 35 height 11
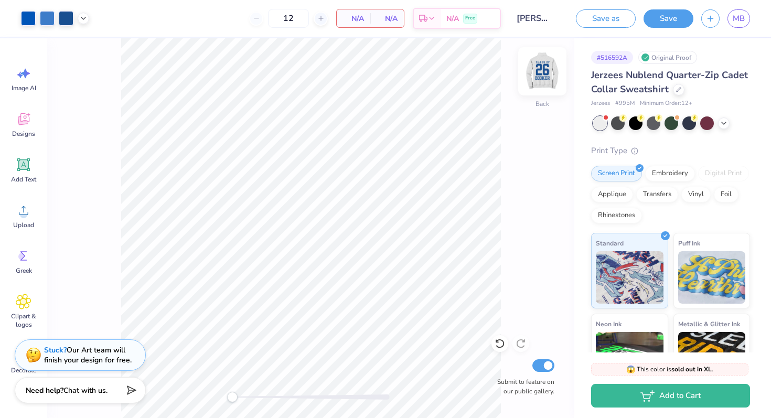
click at [539, 79] on img at bounding box center [542, 71] width 42 height 42
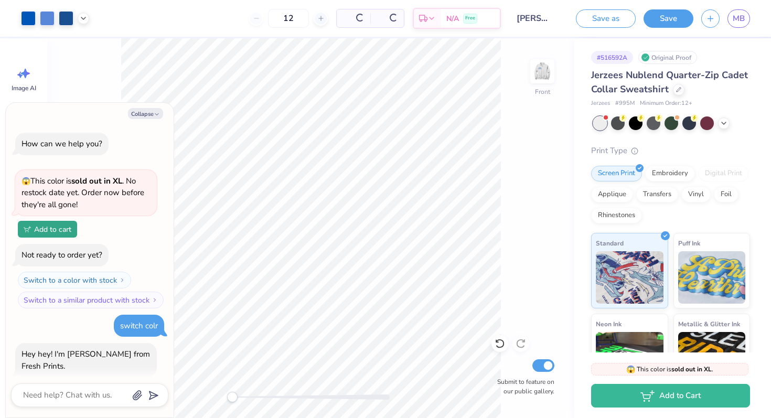
scroll to position [1352, 0]
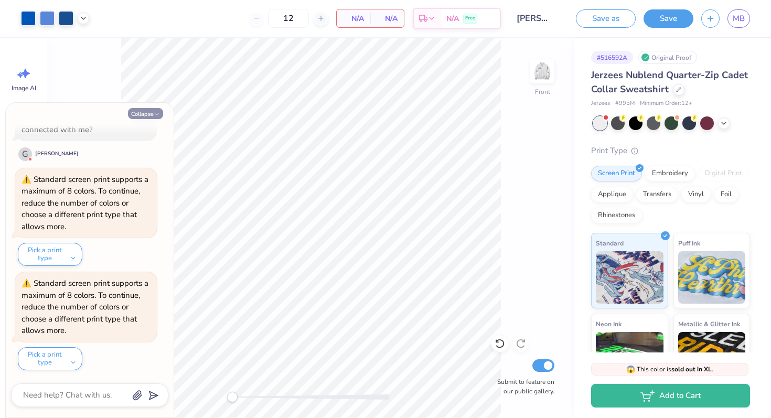
click at [149, 111] on button "Collapse" at bounding box center [145, 113] width 35 height 11
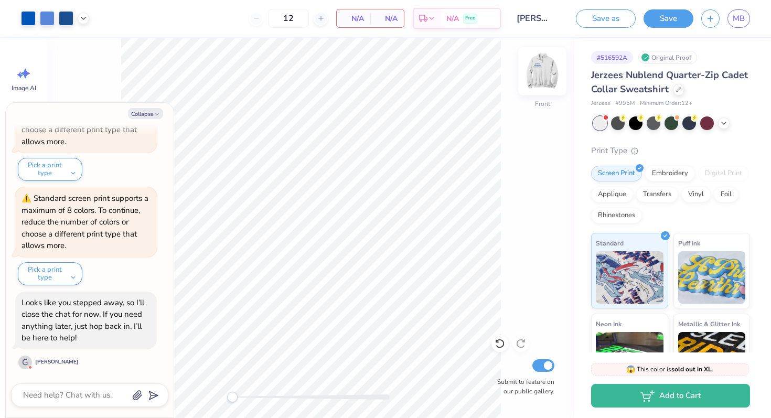
click at [543, 71] on img at bounding box center [542, 71] width 42 height 42
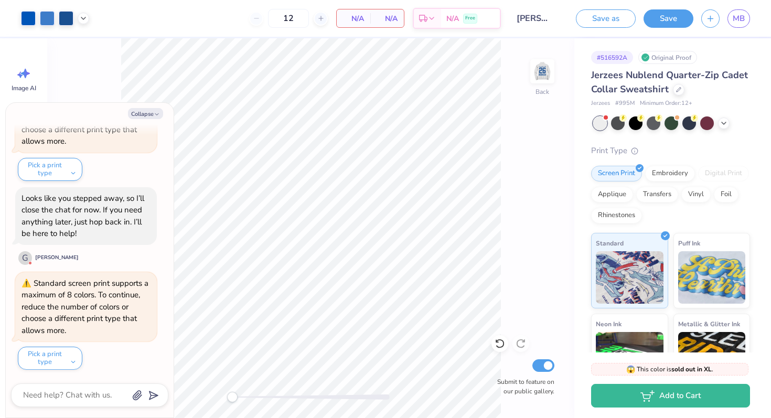
click at [543, 71] on img at bounding box center [542, 71] width 21 height 21
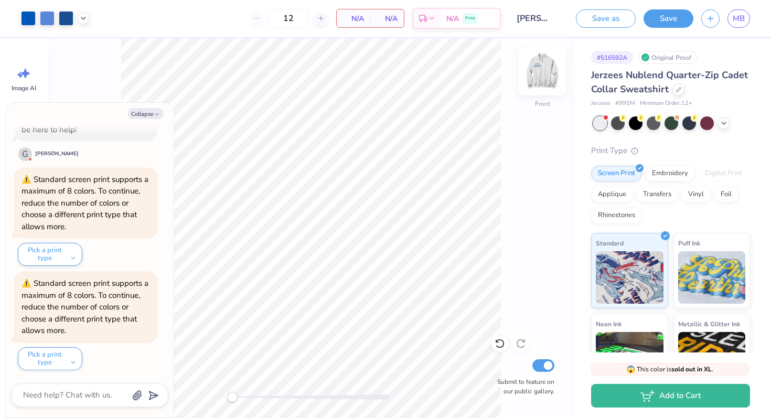
click at [543, 71] on img at bounding box center [542, 71] width 42 height 42
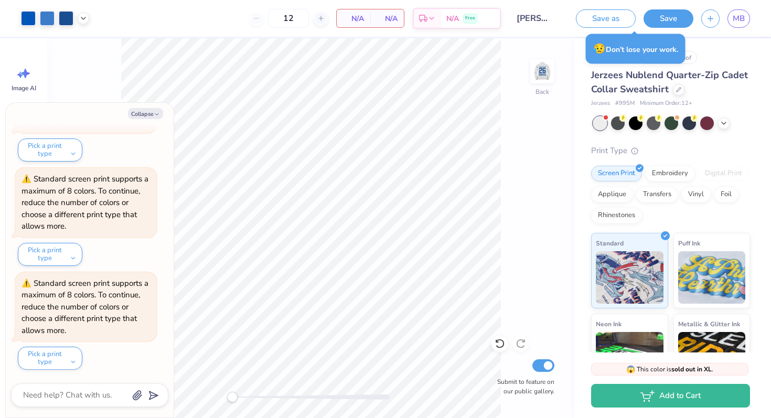
type textarea "x"
